Goal: Transaction & Acquisition: Purchase product/service

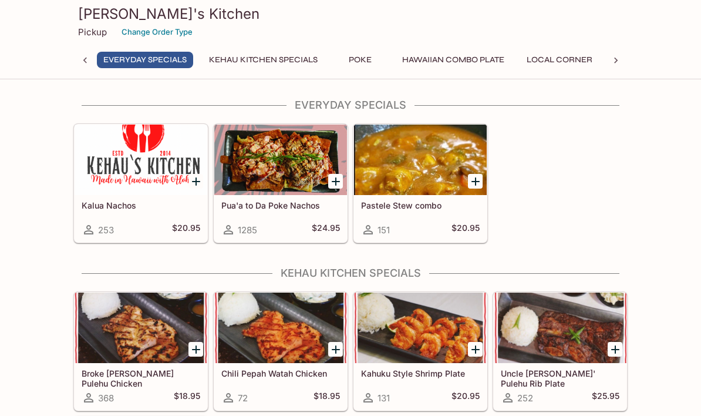
click at [148, 59] on button "Everyday Specials" at bounding box center [145, 60] width 96 height 16
click at [155, 66] on button "Everyday Specials" at bounding box center [145, 60] width 96 height 16
click at [461, 63] on button "Hawaiian Combo Plate" at bounding box center [453, 60] width 115 height 16
click at [93, 36] on p "Pickup" at bounding box center [92, 31] width 29 height 11
click at [102, 31] on p "Pickup" at bounding box center [92, 31] width 29 height 11
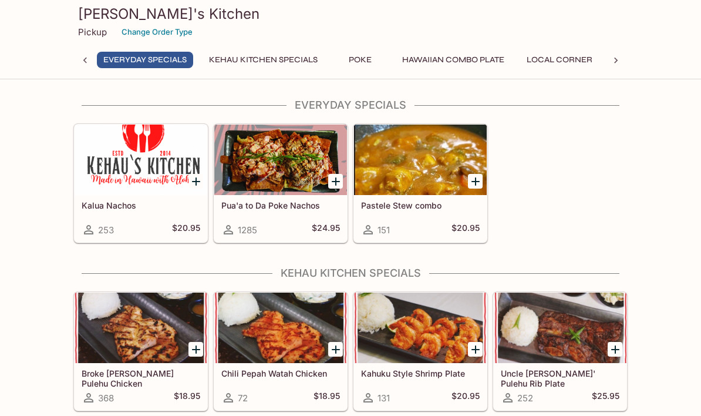
click at [101, 38] on div "Pickup Change Order Type" at bounding box center [350, 32] width 545 height 18
click at [119, 62] on button "Everyday Specials" at bounding box center [145, 60] width 96 height 16
click at [274, 62] on button "Kehau Kitchen Specials" at bounding box center [268, 60] width 122 height 16
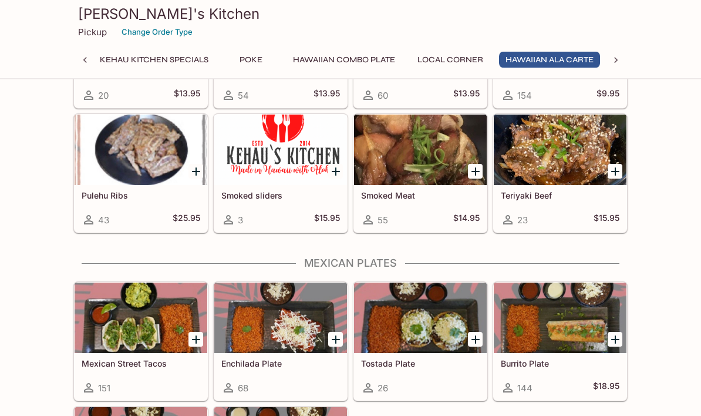
scroll to position [1798, 0]
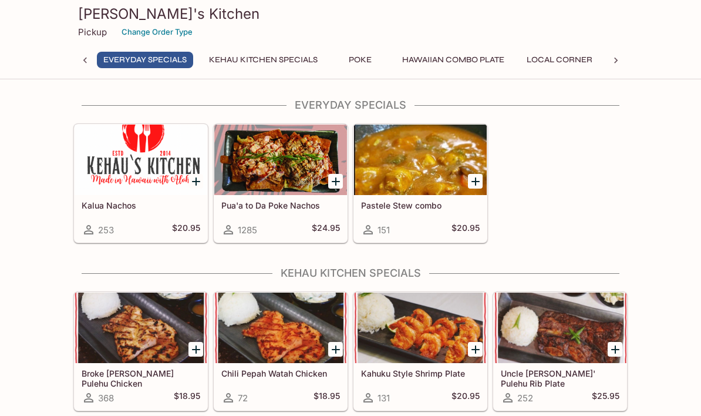
click at [153, 63] on button "Everyday Specials" at bounding box center [145, 60] width 96 height 16
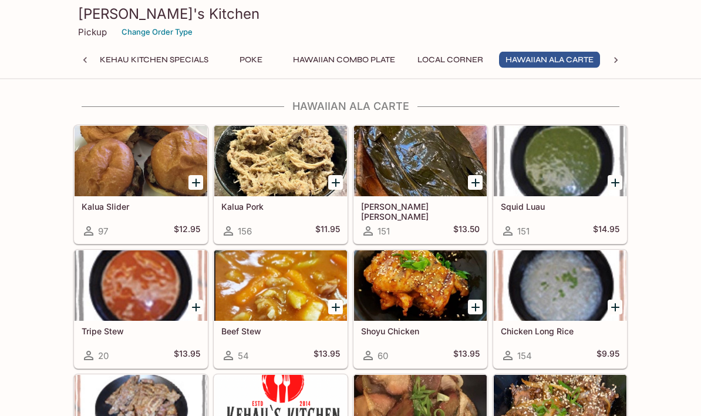
click at [424, 179] on div at bounding box center [420, 161] width 133 height 70
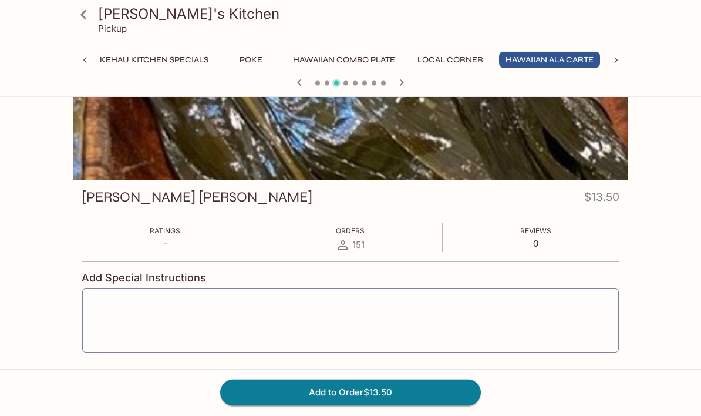
click at [403, 405] on button "Add to Order $13.50" at bounding box center [350, 392] width 261 height 26
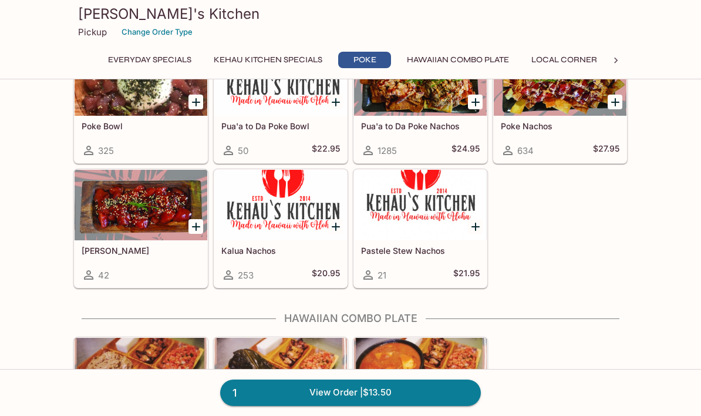
click at [147, 223] on div at bounding box center [141, 205] width 133 height 70
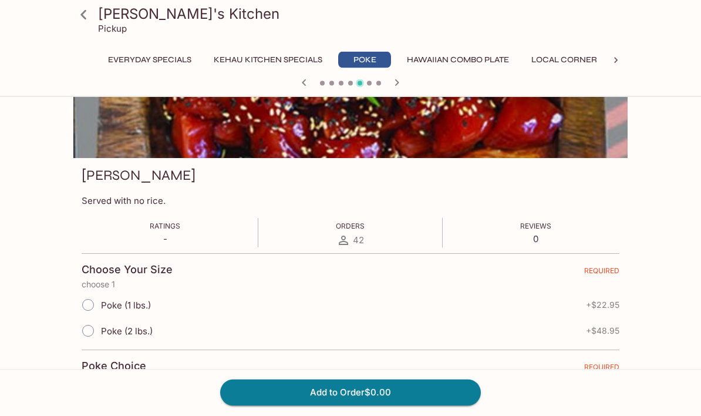
click at [598, 312] on div "Poke (1 lbs.) + $22.95" at bounding box center [351, 305] width 538 height 26
click at [582, 313] on div "Poke (1 lbs.) + $22.95" at bounding box center [351, 305] width 538 height 26
click at [96, 307] on input "Poke (1 lbs.)" at bounding box center [88, 305] width 25 height 25
radio input "true"
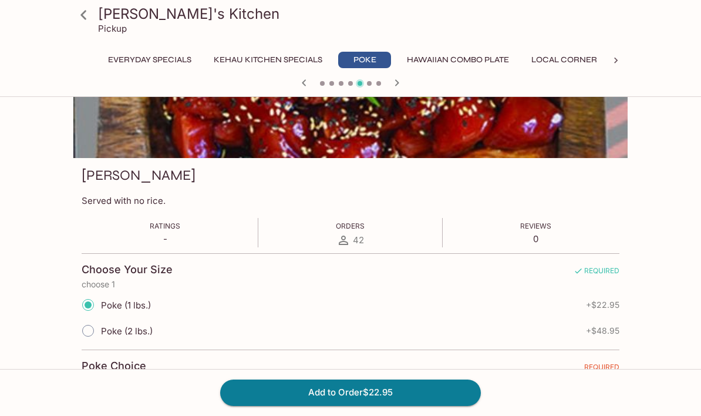
click at [383, 405] on button "Add to Order $22.95" at bounding box center [350, 392] width 261 height 26
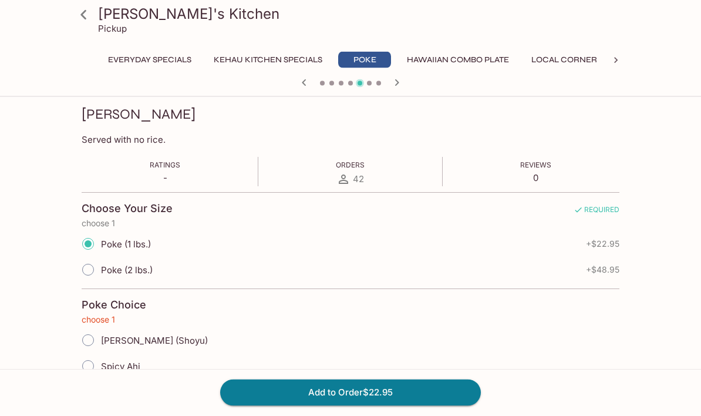
scroll to position [164, 0]
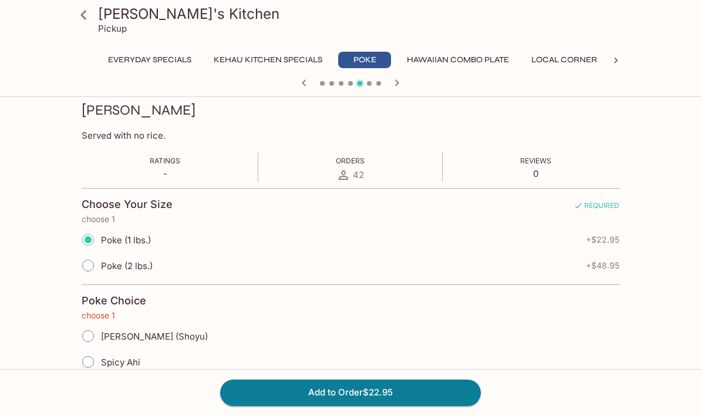
click at [98, 329] on input "[PERSON_NAME] (Shoyu)" at bounding box center [88, 335] width 25 height 25
radio input "true"
click at [407, 405] on button "Add to Order $22.95" at bounding box center [350, 392] width 261 height 26
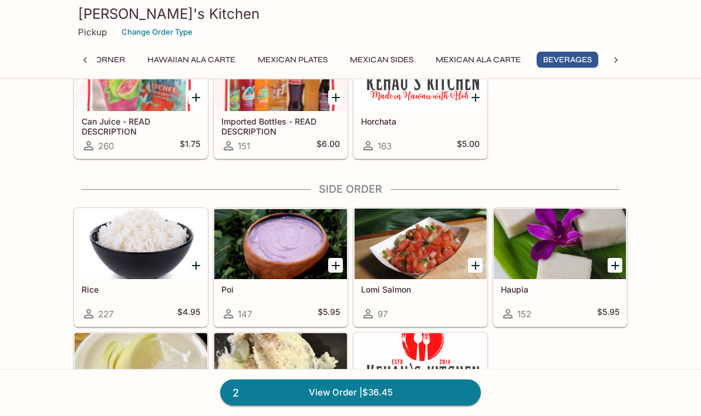
scroll to position [0, 474]
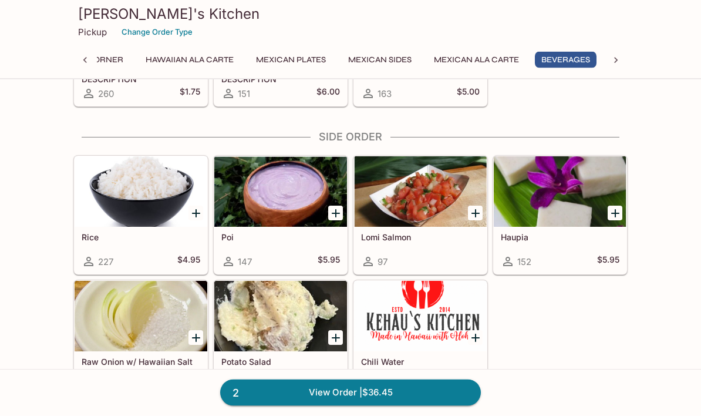
click at [333, 208] on icon "Add Poi" at bounding box center [336, 214] width 14 height 14
click at [308, 405] on link "3 View Order | $42.40" at bounding box center [350, 392] width 261 height 26
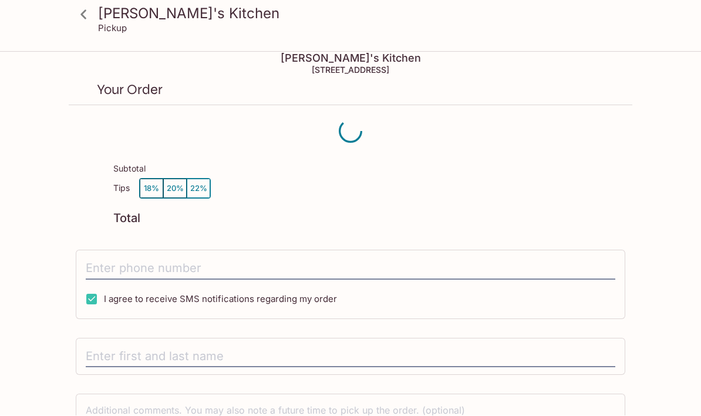
scroll to position [11, 0]
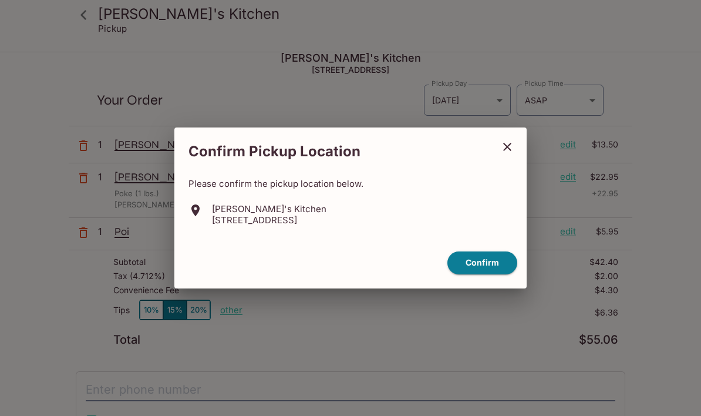
click at [514, 154] on icon "close" at bounding box center [507, 147] width 14 height 14
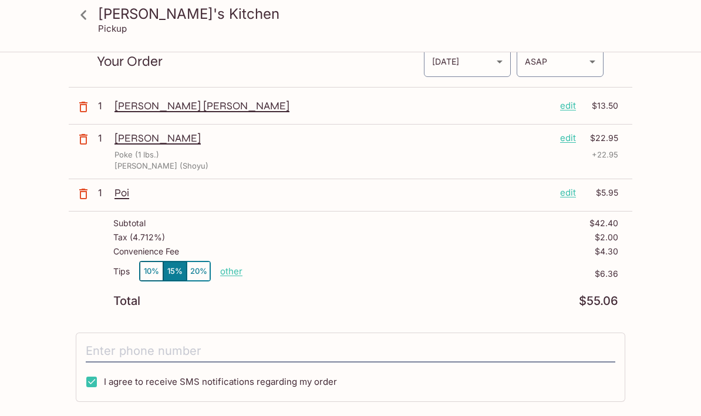
scroll to position [0, 0]
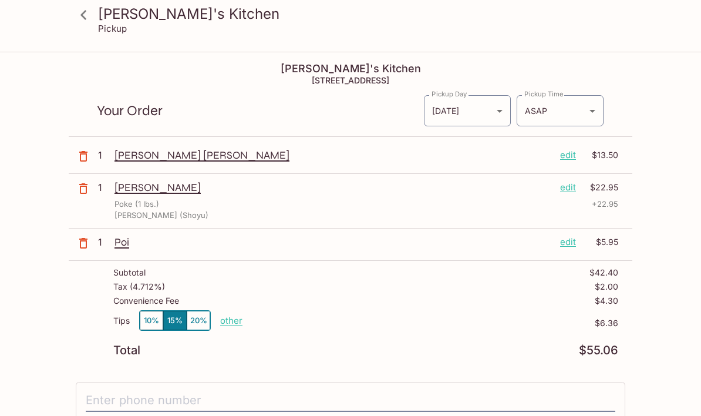
click at [465, 111] on body "Kehau's Kitchen Pickup Kehau's Kitchen 98-150 Kaonohi St b118, Aiea, HI 96701 Y…" at bounding box center [350, 261] width 701 height 416
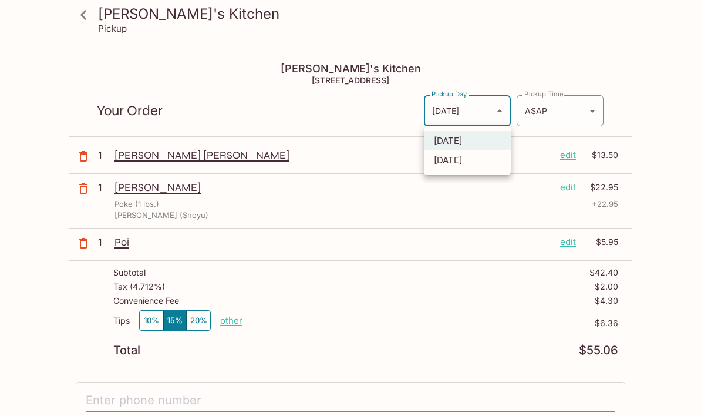
click at [454, 141] on li "[DATE]" at bounding box center [467, 140] width 87 height 19
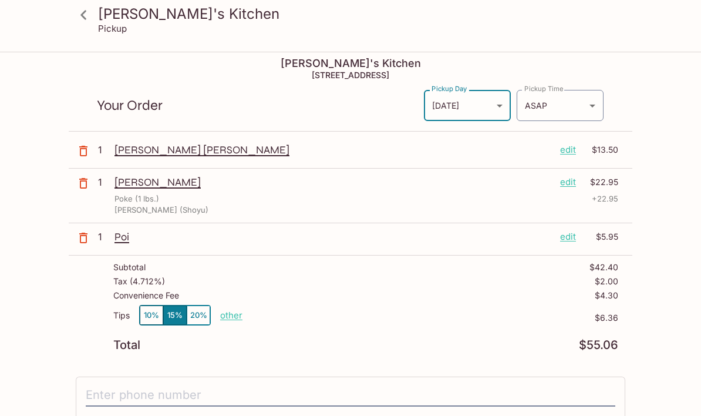
scroll to position [5, 0]
click at [616, 205] on p "+ 22.95" at bounding box center [605, 199] width 26 height 11
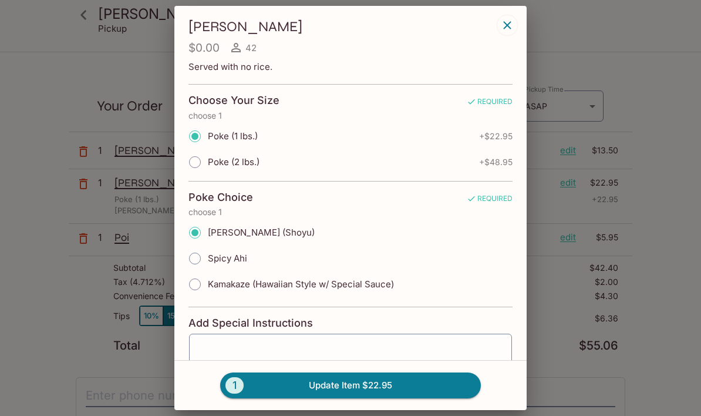
click at [203, 228] on input "[PERSON_NAME] (Shoyu)" at bounding box center [195, 232] width 25 height 25
click at [413, 398] on button "1 Update Item $22.95" at bounding box center [350, 385] width 261 height 26
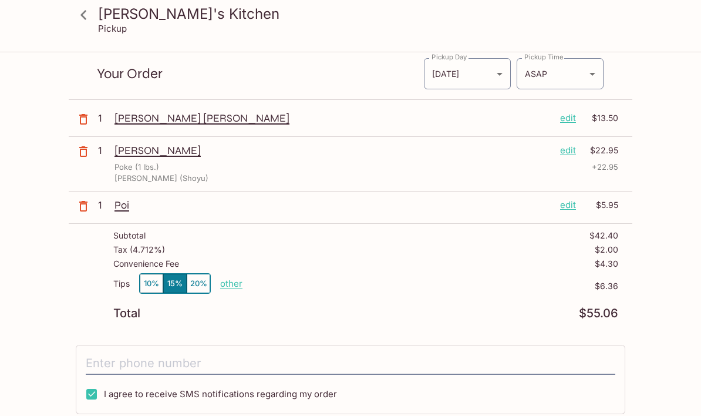
scroll to position [0, 0]
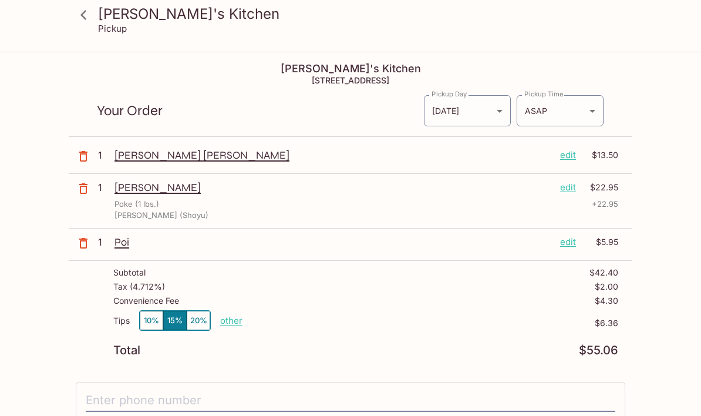
click at [588, 114] on body "Kehau's Kitchen Pickup Kehau's Kitchen 98-150 Kaonohi St b118, Aiea, HI 96701 Y…" at bounding box center [350, 261] width 701 height 416
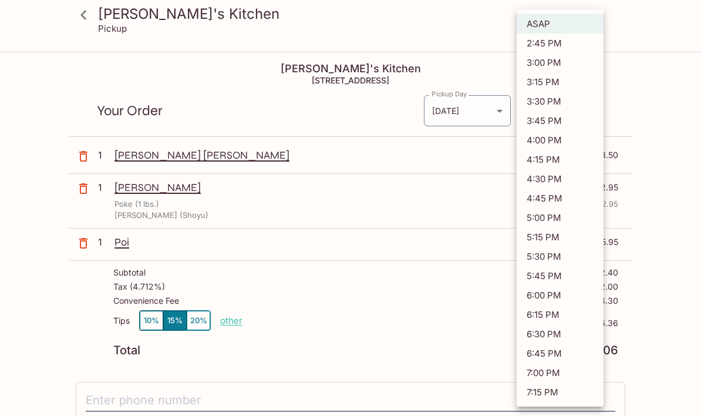
click at [563, 221] on li "5:00 PM" at bounding box center [560, 217] width 87 height 19
type input "2025-10-13T03:00:03.000000Z"
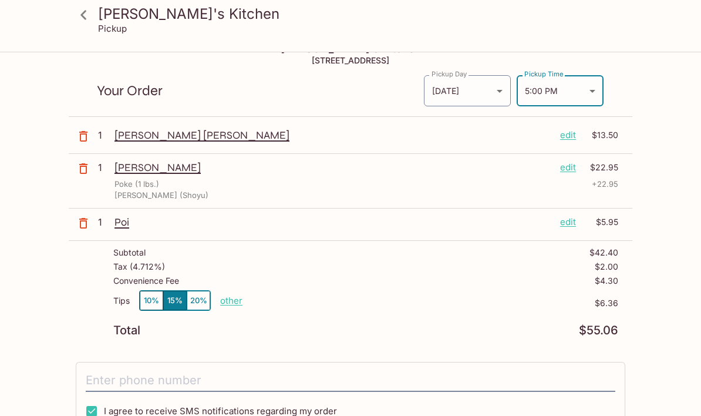
scroll to position [22, 0]
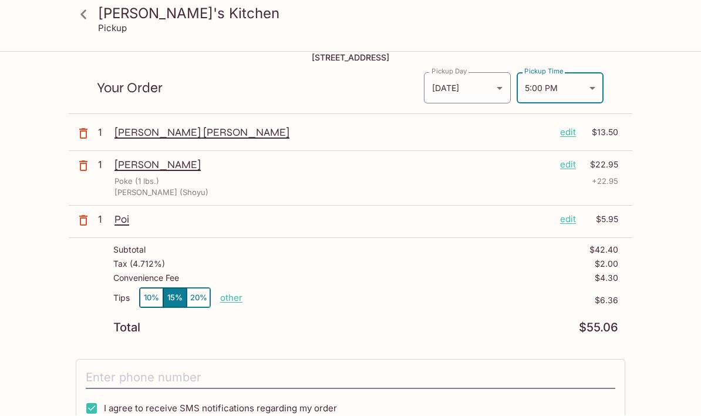
click at [568, 219] on p "edit" at bounding box center [568, 219] width 16 height 13
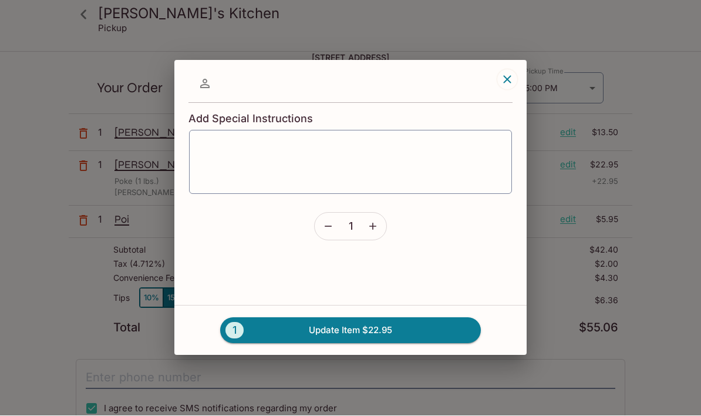
scroll to position [23, 0]
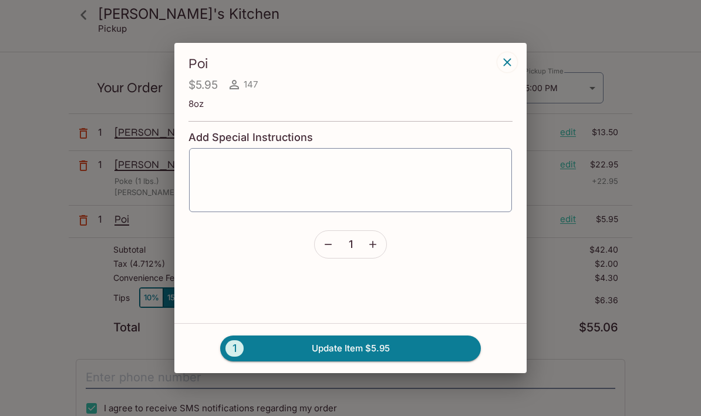
click at [377, 249] on icon "button" at bounding box center [373, 244] width 12 height 12
click at [412, 350] on button "2 Update Item $11.90" at bounding box center [350, 348] width 261 height 26
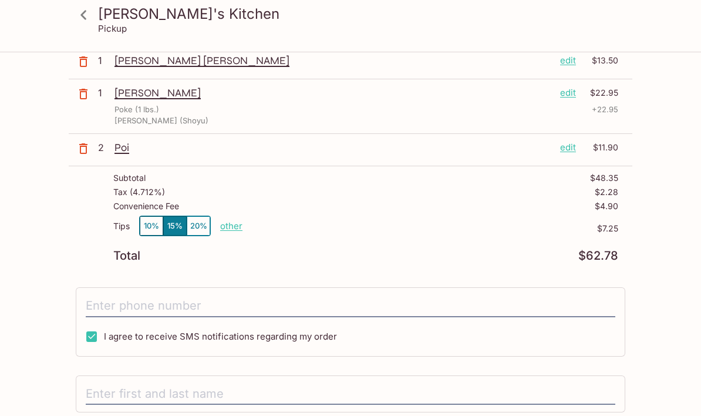
scroll to position [0, 0]
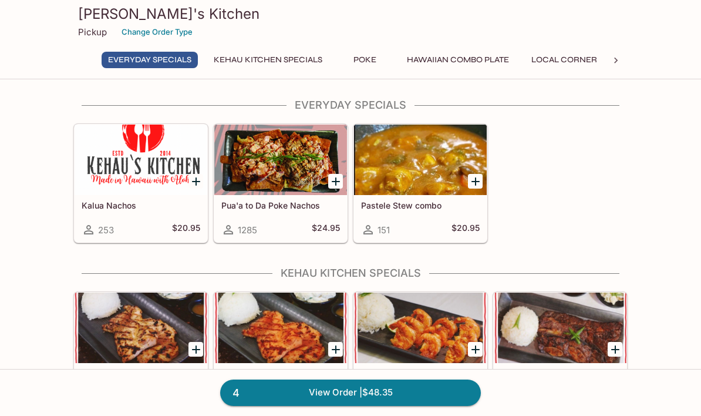
click at [467, 66] on button "Hawaiian Combo Plate" at bounding box center [457, 60] width 115 height 16
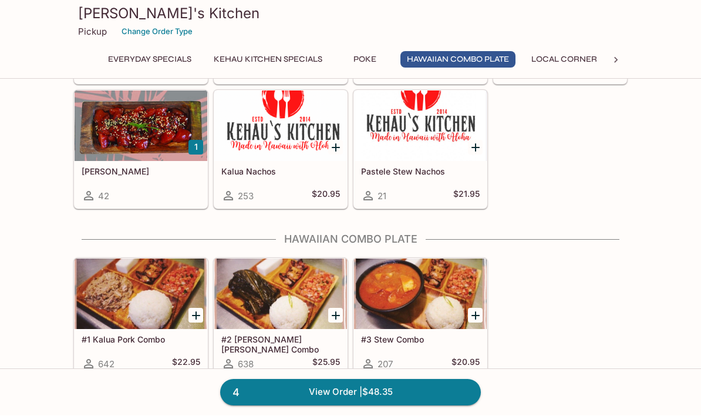
scroll to position [751, 0]
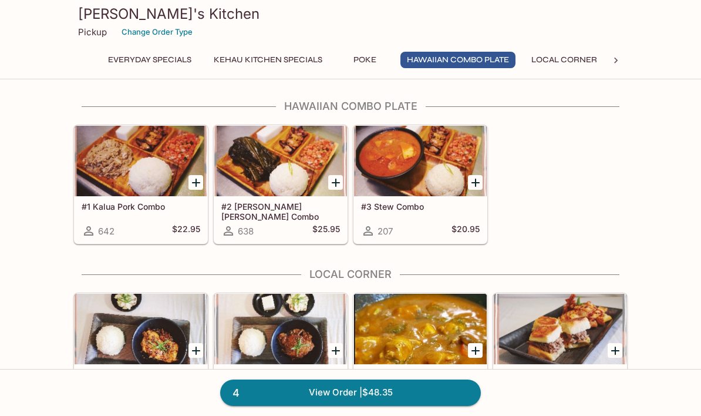
click at [265, 167] on div at bounding box center [280, 161] width 133 height 70
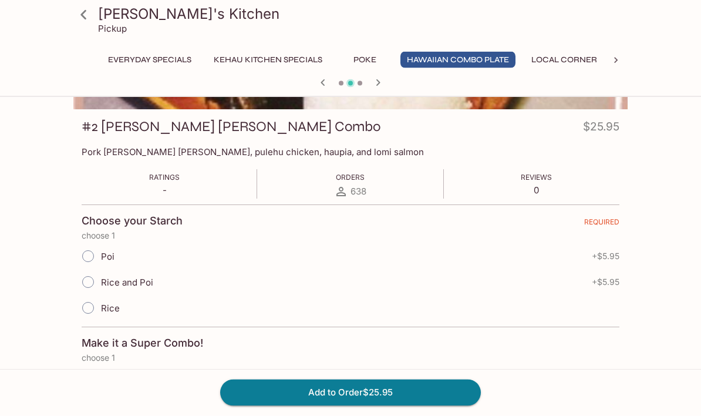
scroll to position [167, 0]
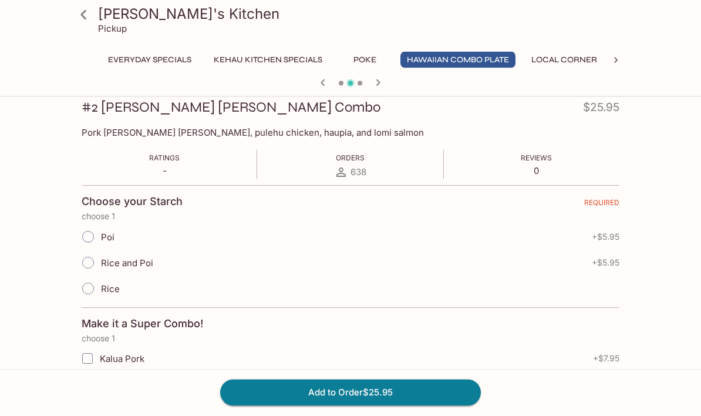
click at [88, 236] on input "Poi" at bounding box center [88, 237] width 25 height 25
radio input "true"
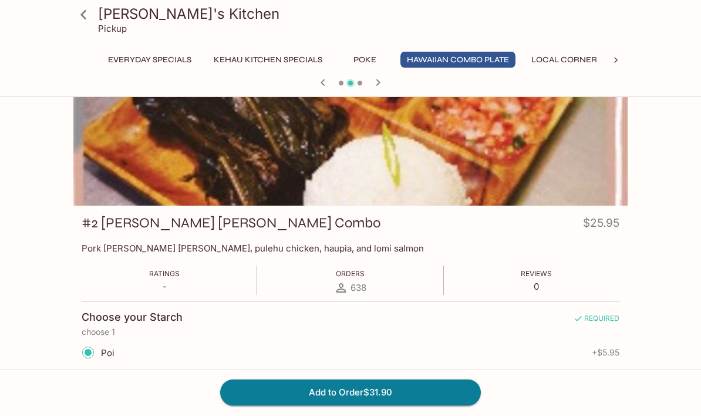
scroll to position [0, 0]
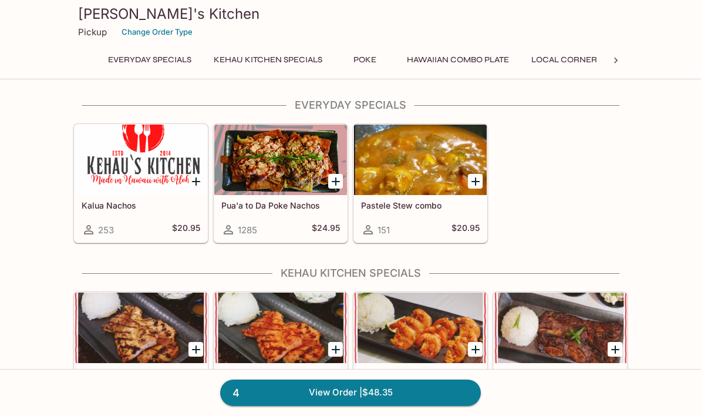
click at [568, 65] on button "Local Corner" at bounding box center [564, 60] width 79 height 16
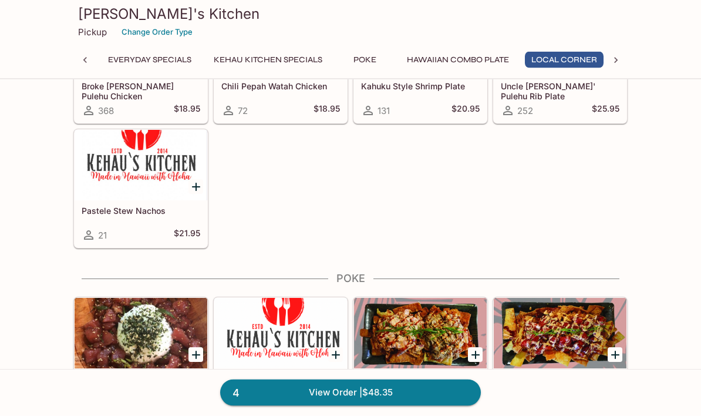
scroll to position [919, 0]
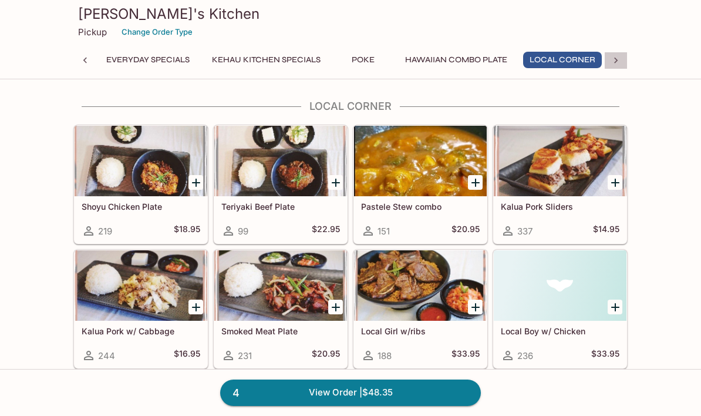
click at [615, 63] on icon at bounding box center [616, 61] width 12 height 12
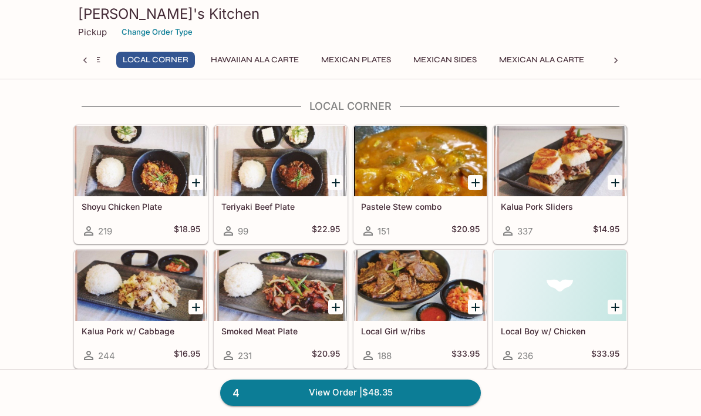
scroll to position [0, 463]
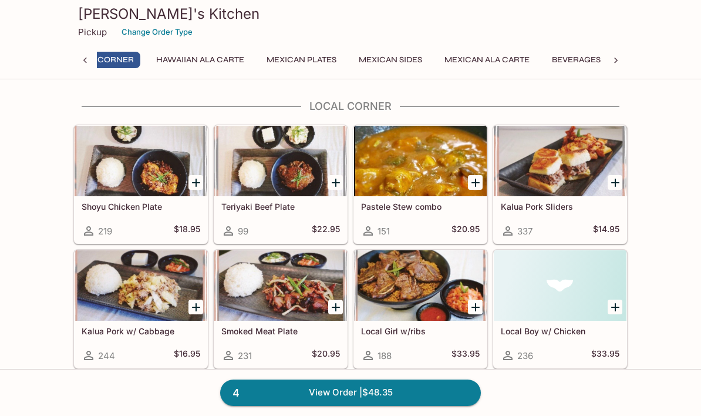
click at [311, 63] on button "Mexican Plates" at bounding box center [301, 60] width 83 height 16
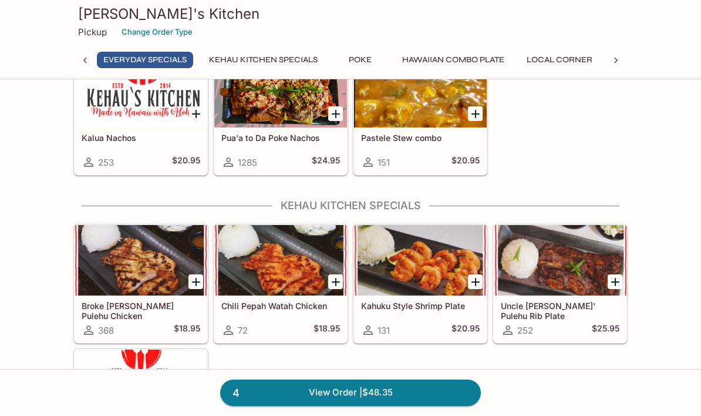
scroll to position [0, 0]
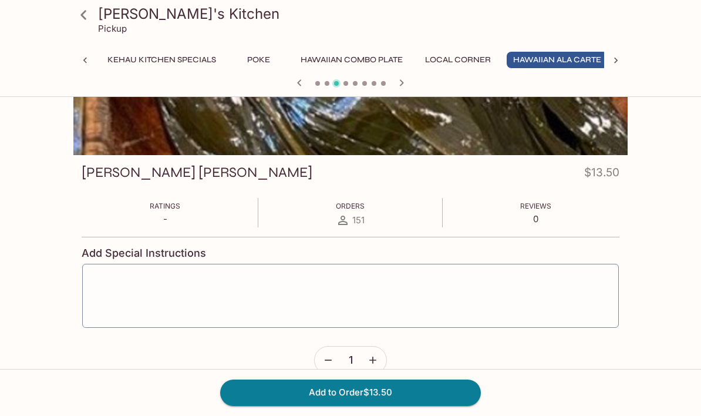
scroll to position [0, 114]
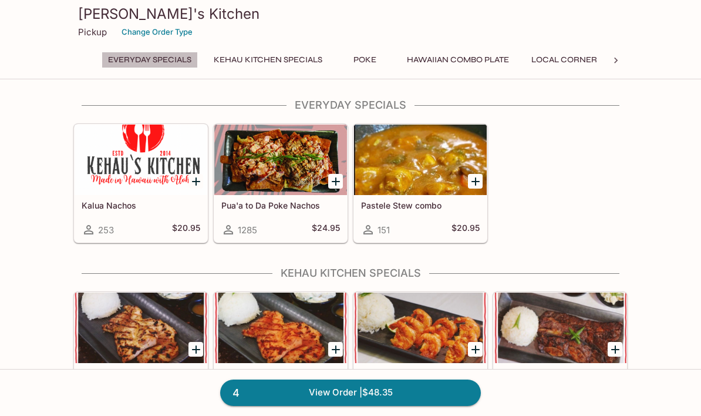
click at [160, 61] on button "Everyday Specials" at bounding box center [150, 60] width 96 height 16
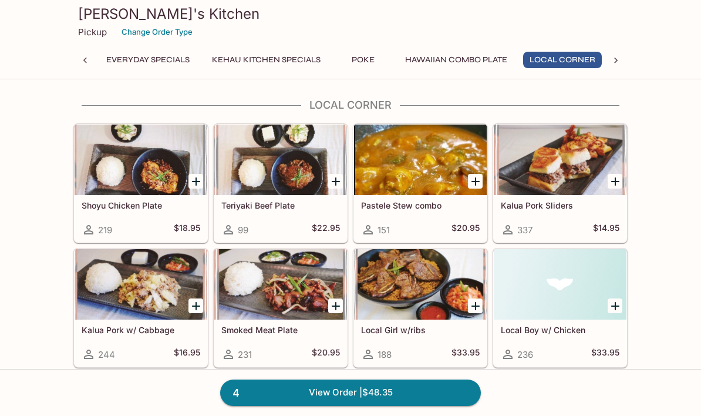
scroll to position [920, 0]
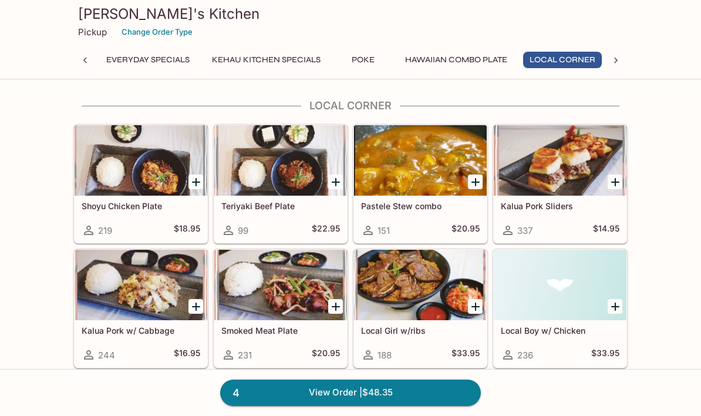
click at [574, 181] on div at bounding box center [560, 160] width 133 height 70
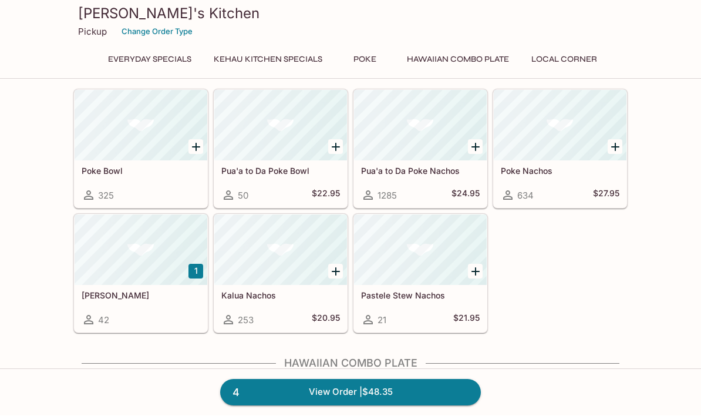
scroll to position [495, 0]
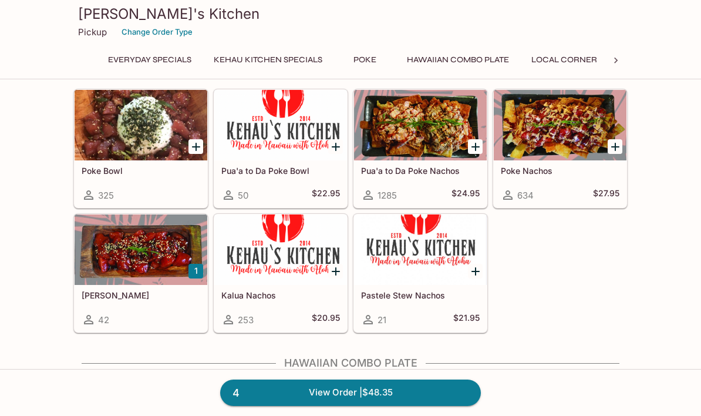
click at [146, 130] on div at bounding box center [141, 125] width 133 height 70
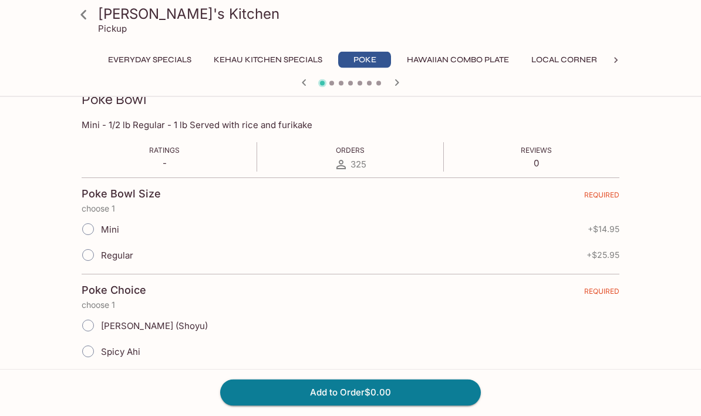
scroll to position [175, 0]
click at [91, 253] on input "Regular" at bounding box center [88, 254] width 25 height 25
radio input "true"
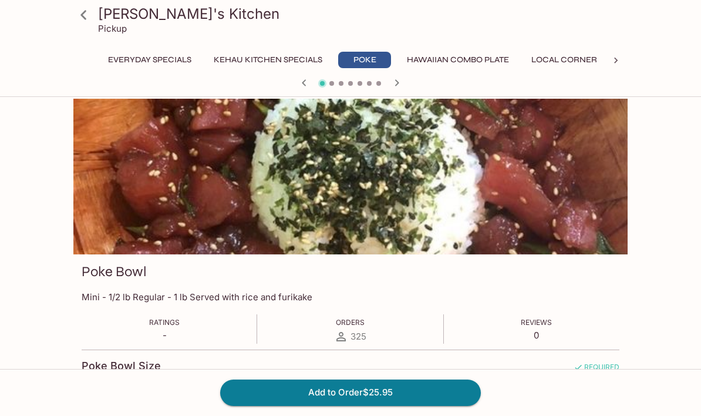
scroll to position [0, 0]
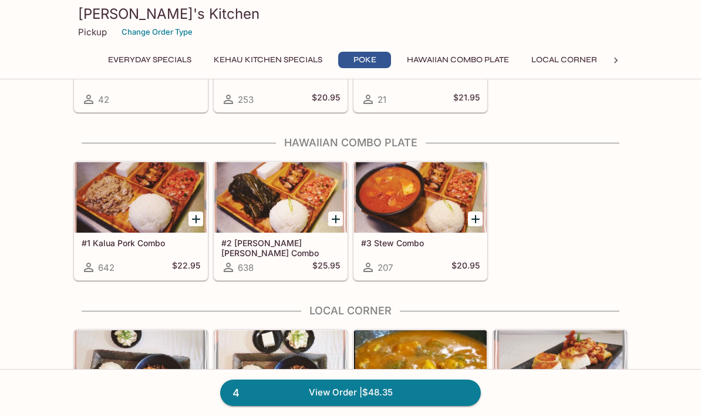
scroll to position [714, 0]
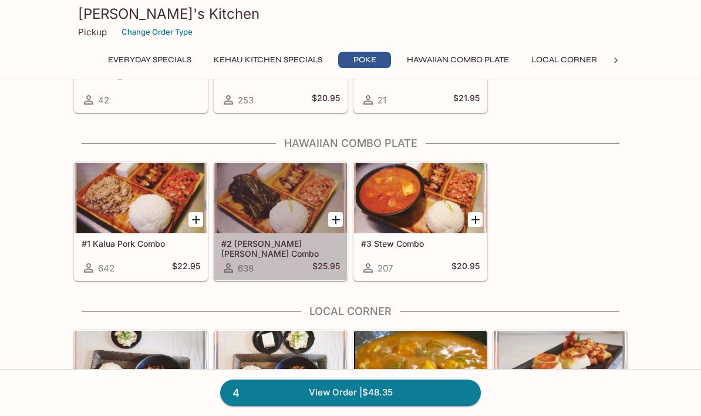
click at [300, 186] on div at bounding box center [280, 198] width 133 height 70
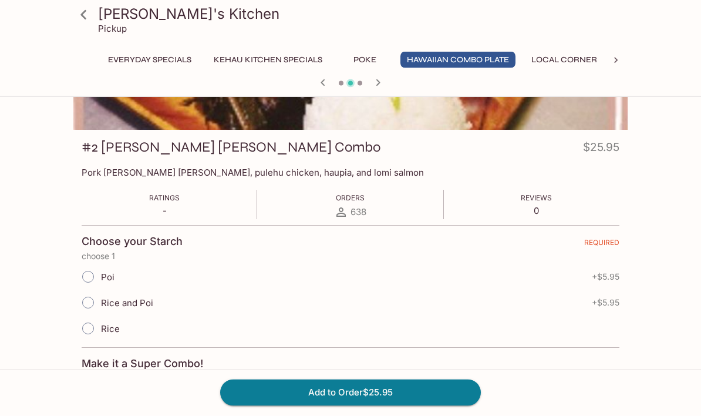
scroll to position [127, 0]
click at [85, 277] on input "Poi" at bounding box center [88, 276] width 25 height 25
radio input "true"
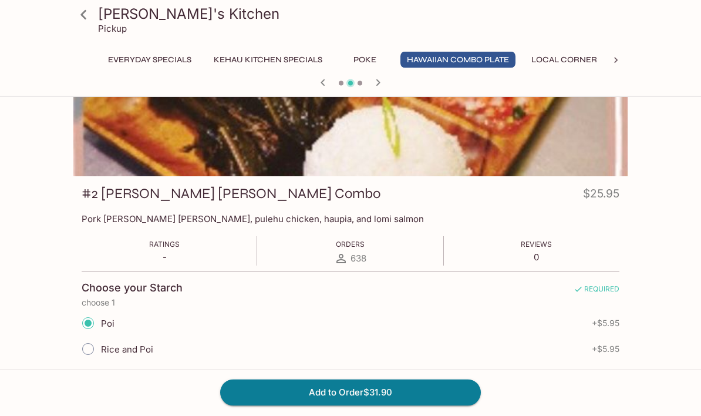
scroll to position [81, 0]
click at [95, 16] on link at bounding box center [83, 14] width 29 height 29
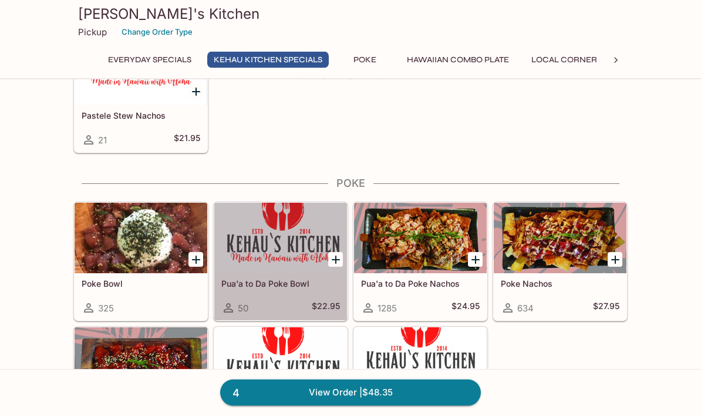
scroll to position [382, 0]
click at [294, 259] on div at bounding box center [280, 238] width 133 height 70
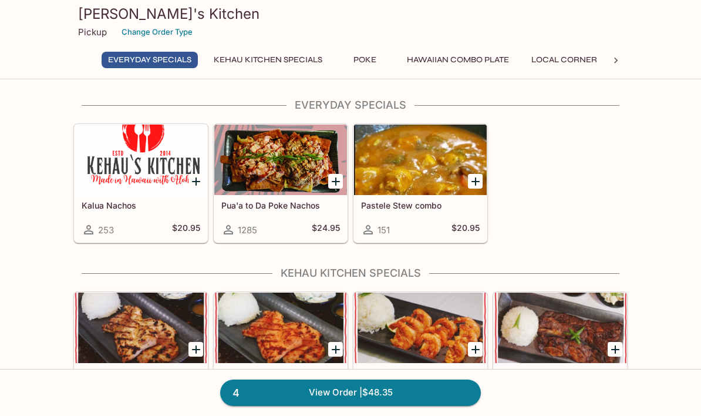
click at [470, 62] on button "Hawaiian Combo Plate" at bounding box center [457, 60] width 115 height 16
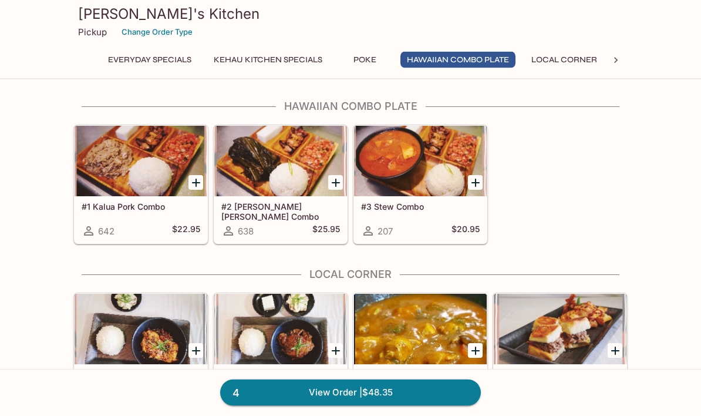
scroll to position [751, 0]
click at [299, 157] on div at bounding box center [280, 161] width 133 height 70
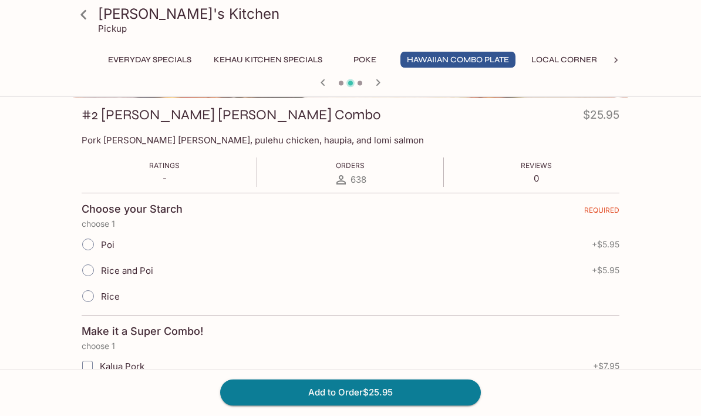
scroll to position [156, 0]
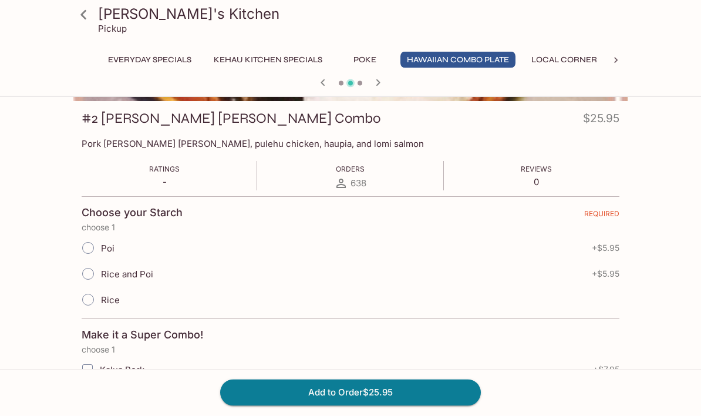
click at [94, 240] on input "Poi" at bounding box center [88, 248] width 25 height 25
radio input "true"
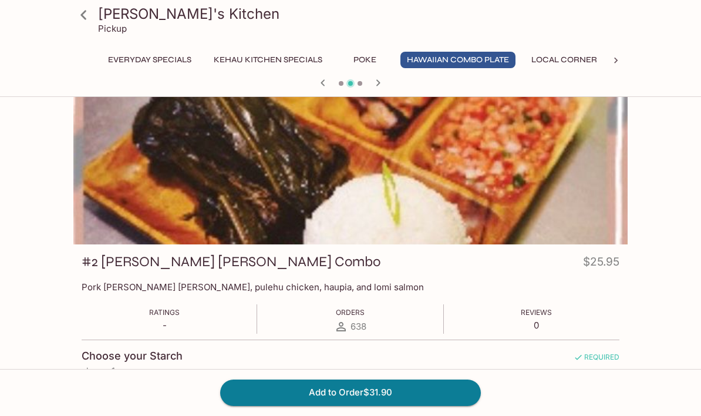
scroll to position [0, 0]
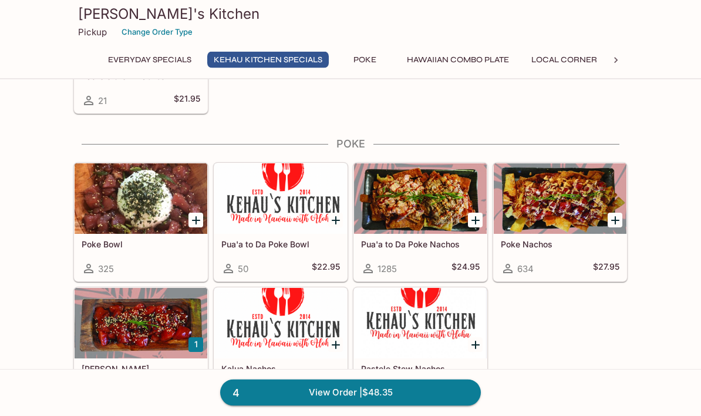
scroll to position [422, 0]
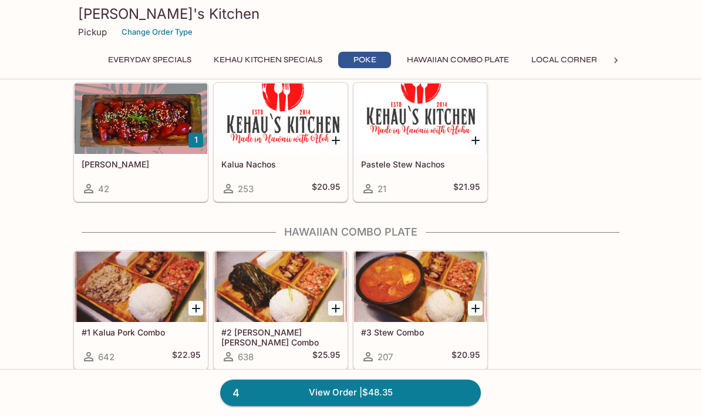
click at [399, 405] on link "4 View Order | $48.35" at bounding box center [350, 392] width 261 height 26
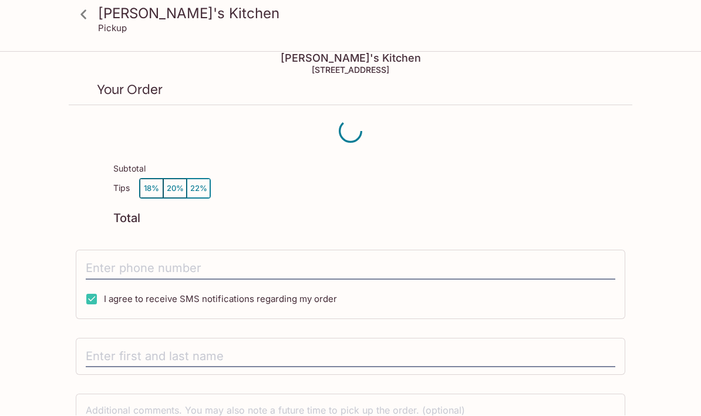
scroll to position [11, 0]
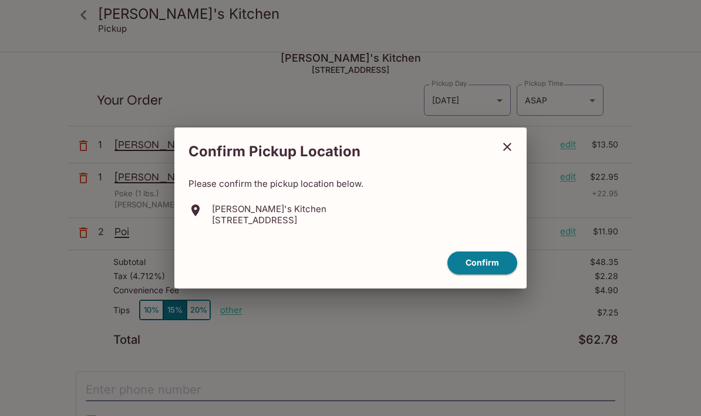
click at [666, 255] on div "Confirm Pickup Location Please confirm the pickup location below. Kehau's Kitch…" at bounding box center [350, 208] width 701 height 416
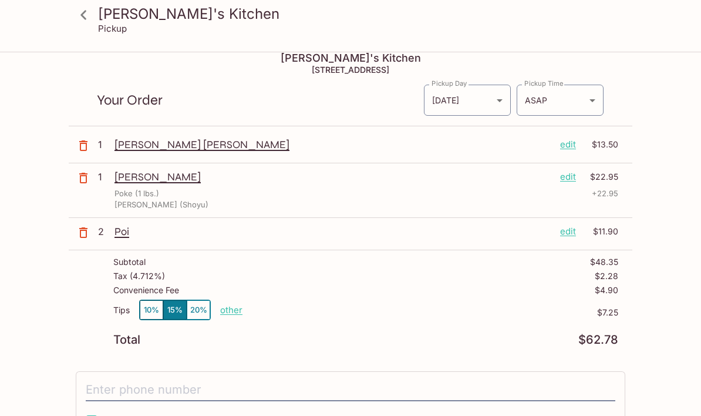
click at [137, 143] on p "[PERSON_NAME] [PERSON_NAME]" at bounding box center [332, 144] width 436 height 13
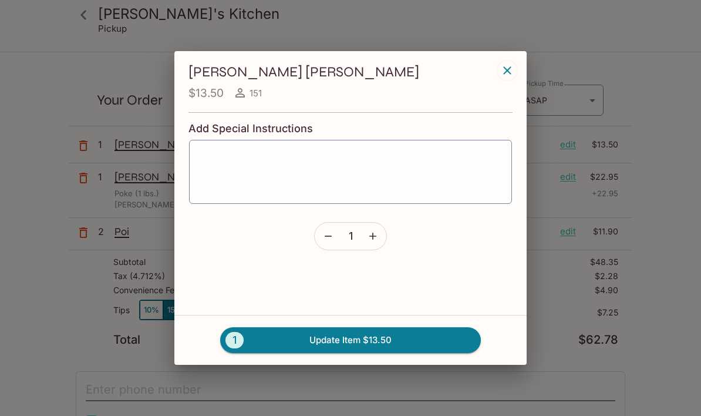
click at [509, 74] on icon "button" at bounding box center [507, 70] width 8 height 8
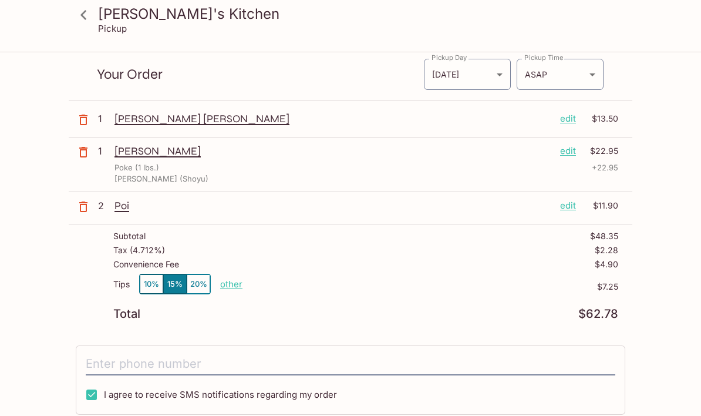
scroll to position [0, 0]
